Goal: Navigation & Orientation: Go to known website

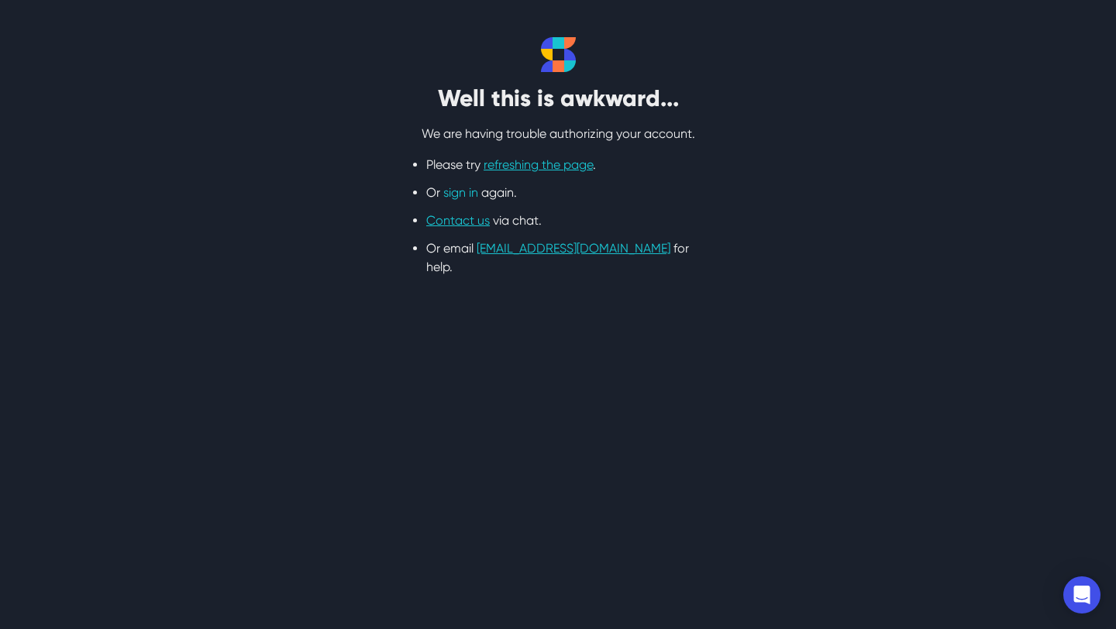
click at [460, 193] on link "sign in" at bounding box center [460, 192] width 35 height 15
click at [464, 195] on link "sign in" at bounding box center [460, 192] width 35 height 15
click at [454, 193] on link "sign in" at bounding box center [460, 192] width 35 height 15
